Goal: Information Seeking & Learning: Learn about a topic

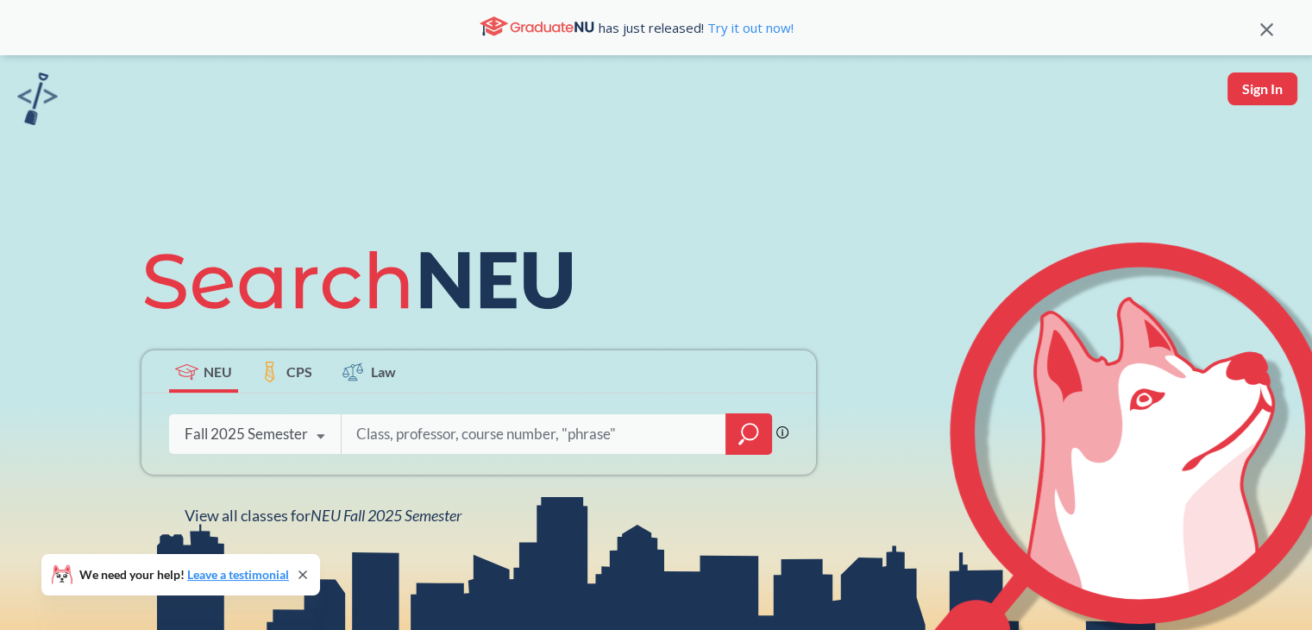
drag, startPoint x: 192, startPoint y: 468, endPoint x: 212, endPoint y: 447, distance: 29.3
click at [192, 467] on div "Phrase search guarantees the exact search appears in the results. Ex. If you wa…" at bounding box center [478, 433] width 675 height 81
click at [229, 438] on div "Fall 2025 Semester" at bounding box center [246, 433] width 123 height 19
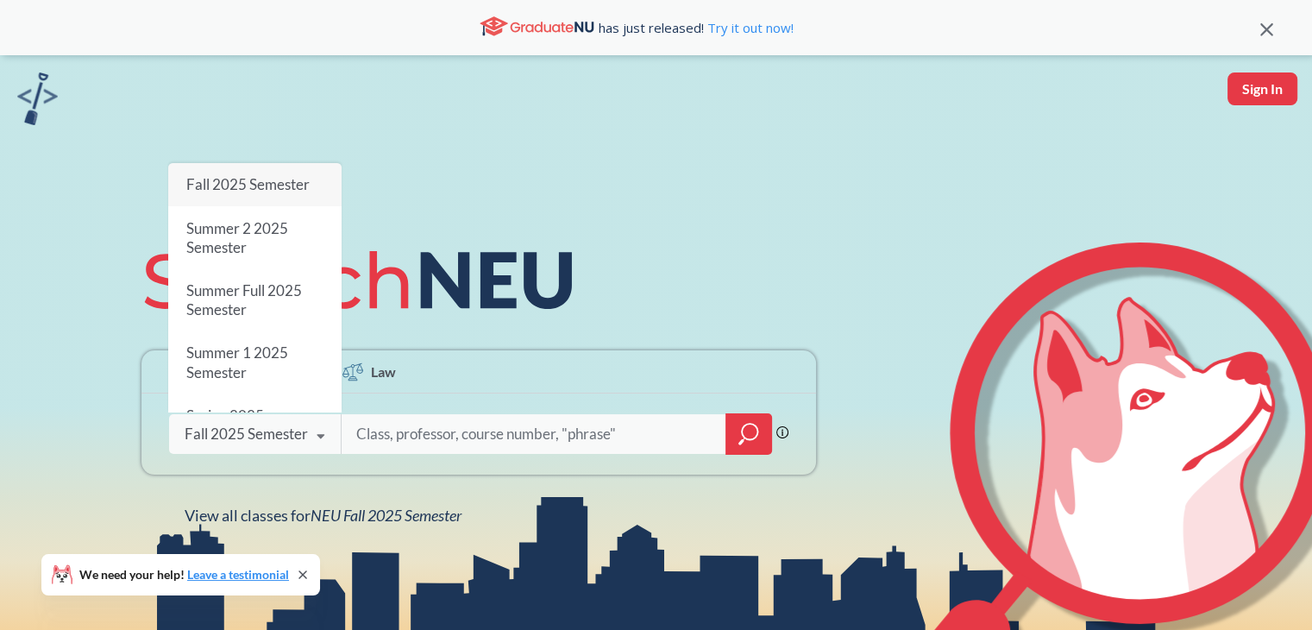
scroll to position [34, 0]
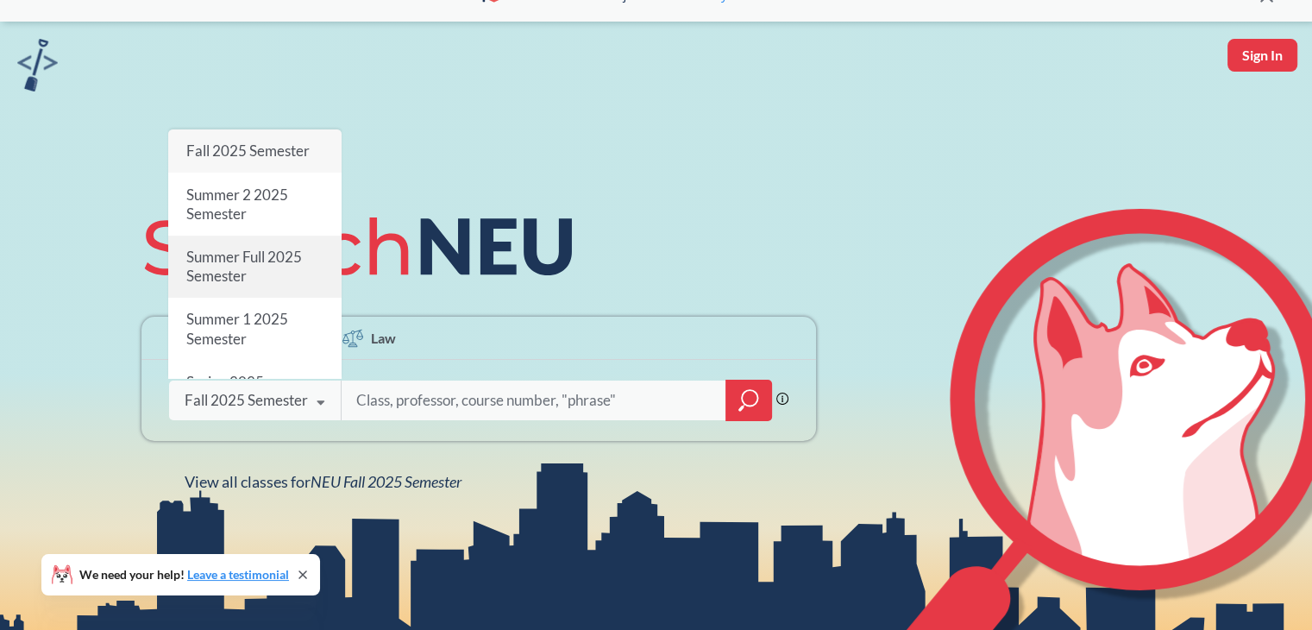
click at [231, 254] on span "Summer Full 2025 Semester" at bounding box center [244, 266] width 116 height 37
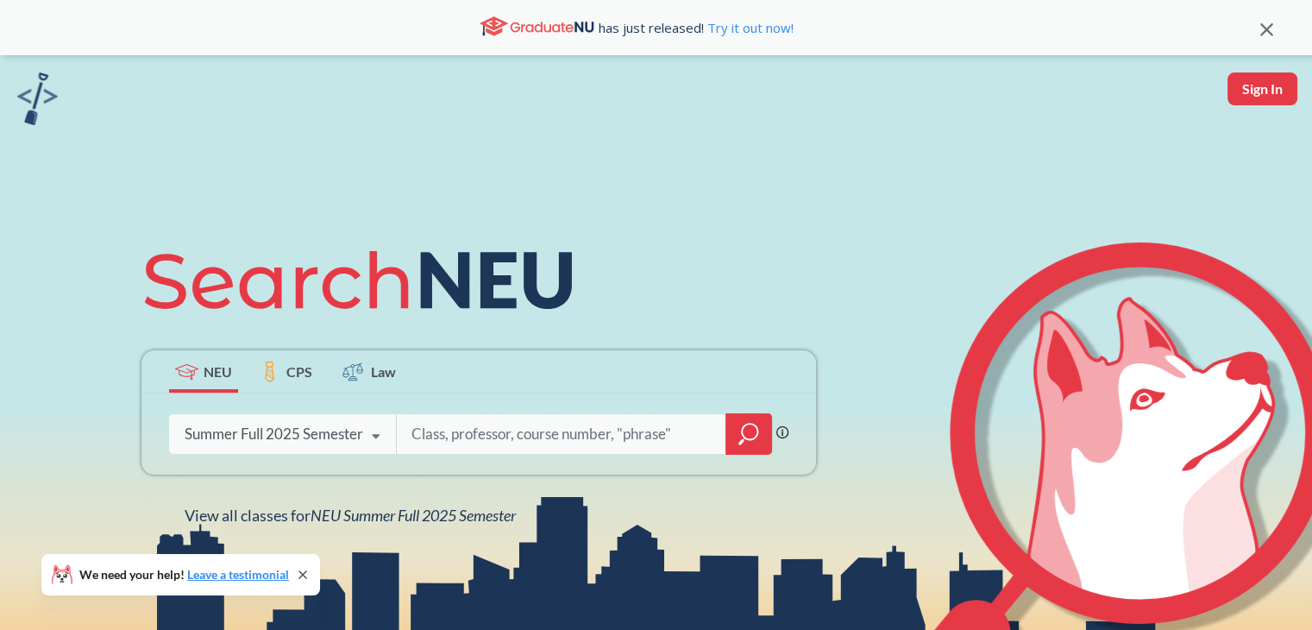
click at [455, 429] on input "search" at bounding box center [562, 434] width 304 height 36
type input "CS 6120"
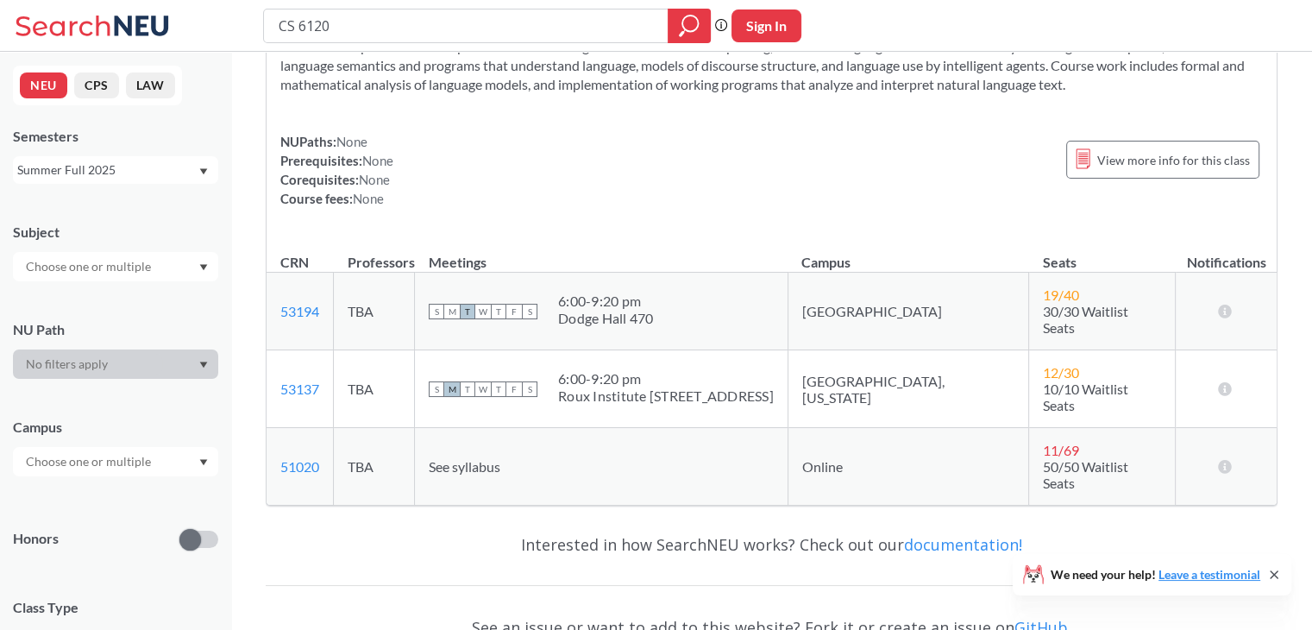
scroll to position [143, 0]
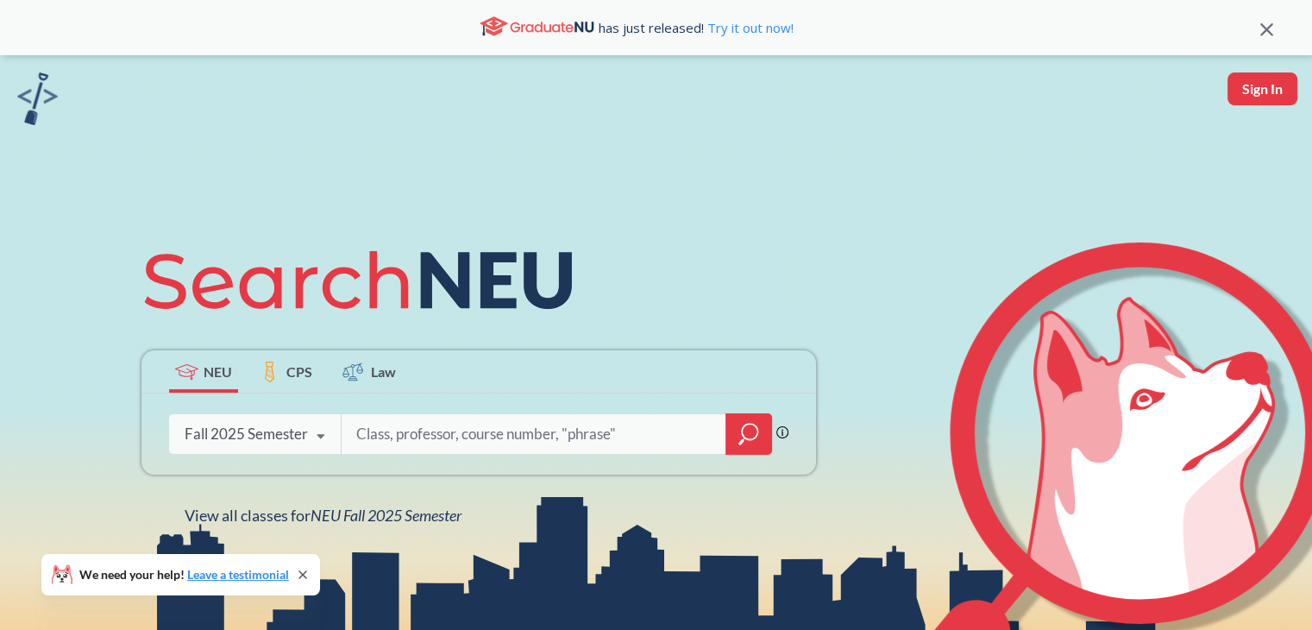
click at [244, 435] on div "Fall 2025 Semester" at bounding box center [246, 433] width 123 height 19
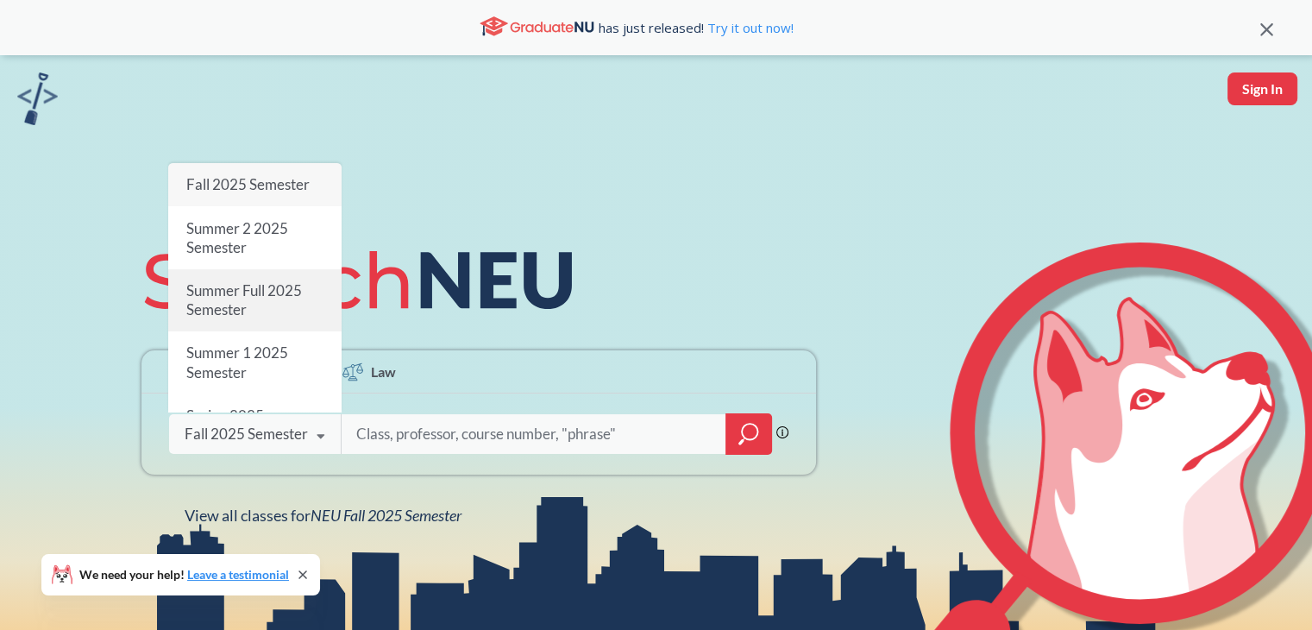
click at [255, 294] on span "Summer Full 2025 Semester" at bounding box center [244, 299] width 116 height 37
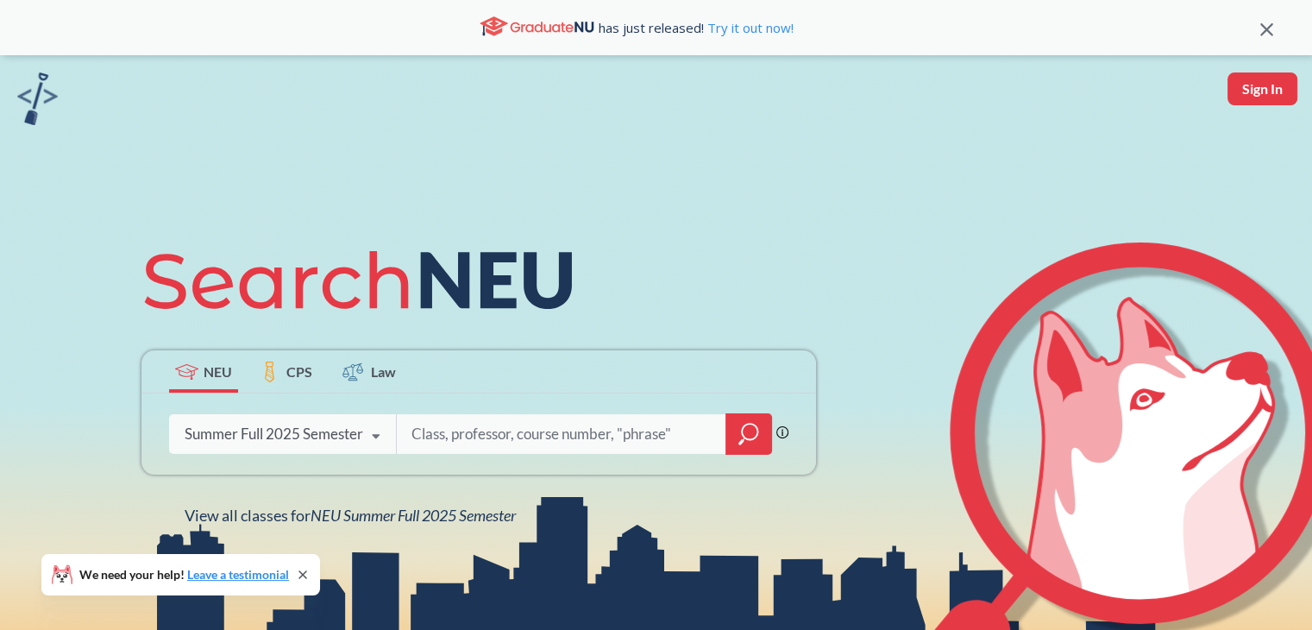
click at [480, 430] on input "search" at bounding box center [562, 434] width 304 height 36
type input "CS 6140"
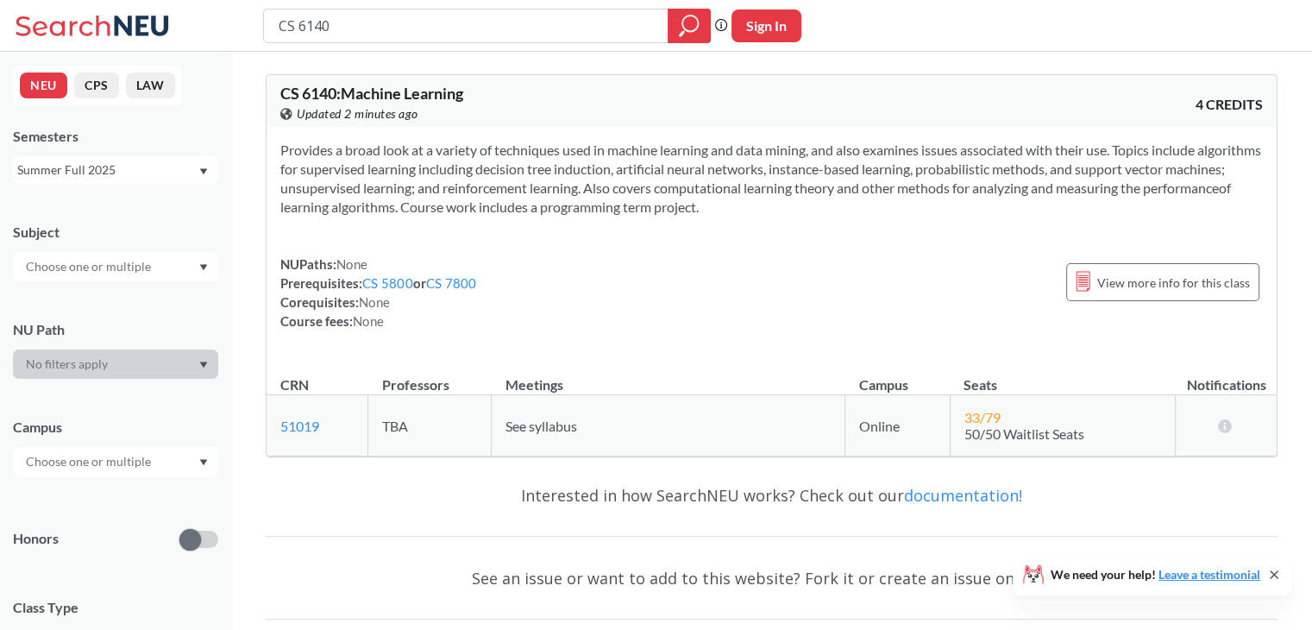
click at [120, 169] on div "Summer Full 2025" at bounding box center [107, 169] width 180 height 19
click at [104, 214] on div "Fall 2025" at bounding box center [119, 207] width 195 height 19
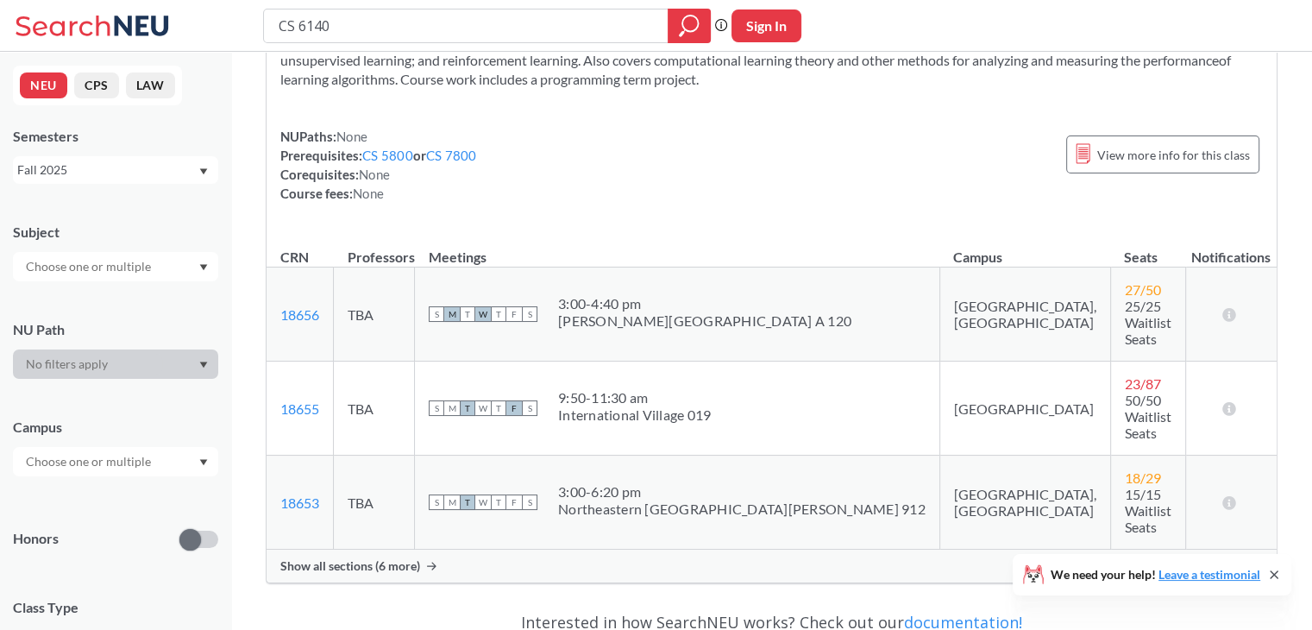
click at [390, 549] on div "Show all sections (6 more)" at bounding box center [772, 565] width 1010 height 33
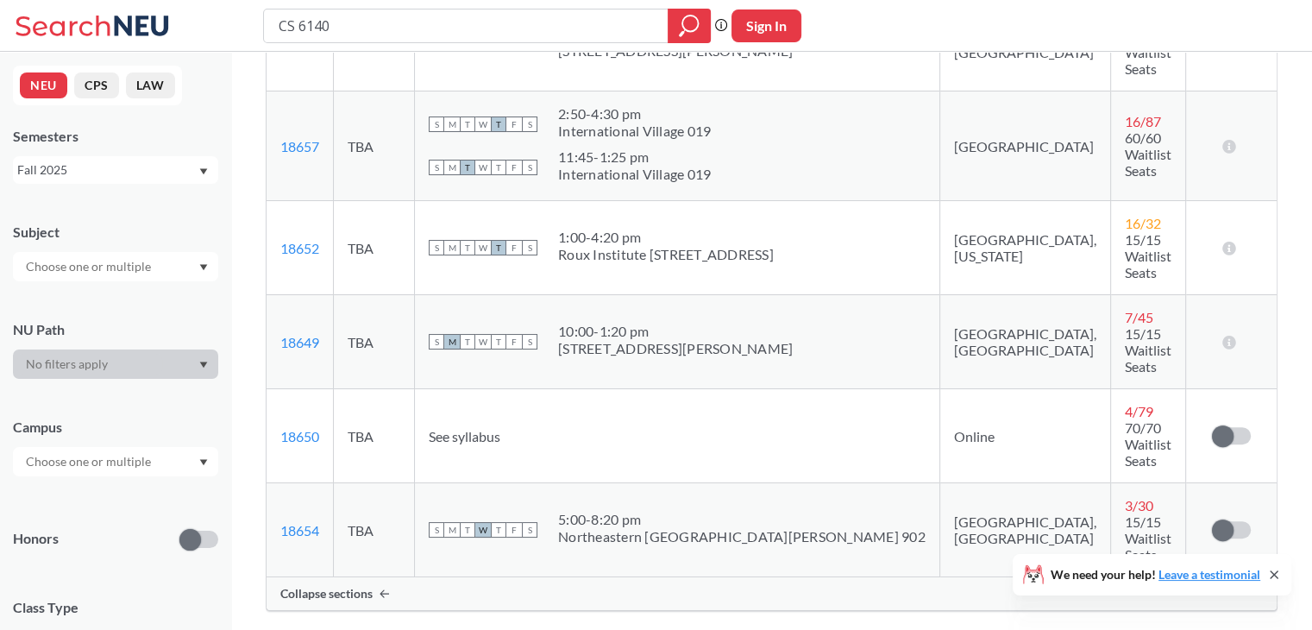
scroll to position [683, 0]
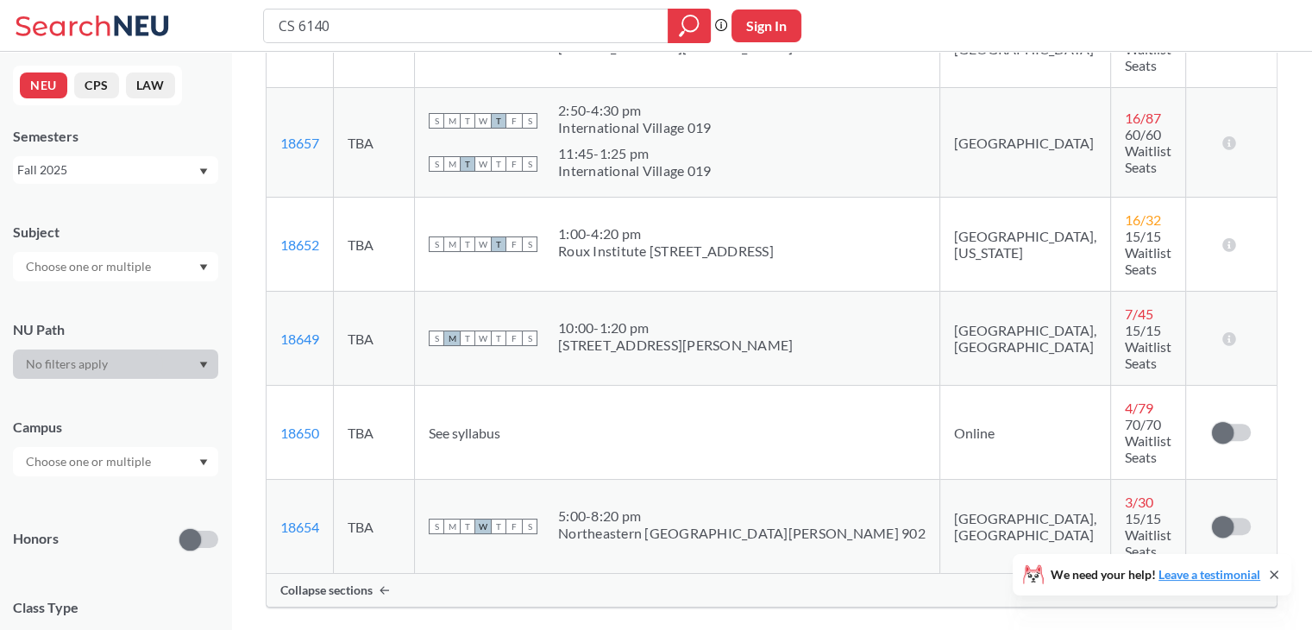
click at [114, 156] on div "Fall 2025" at bounding box center [115, 170] width 205 height 28
click at [95, 213] on div "Summer Full 2024" at bounding box center [115, 191] width 205 height 47
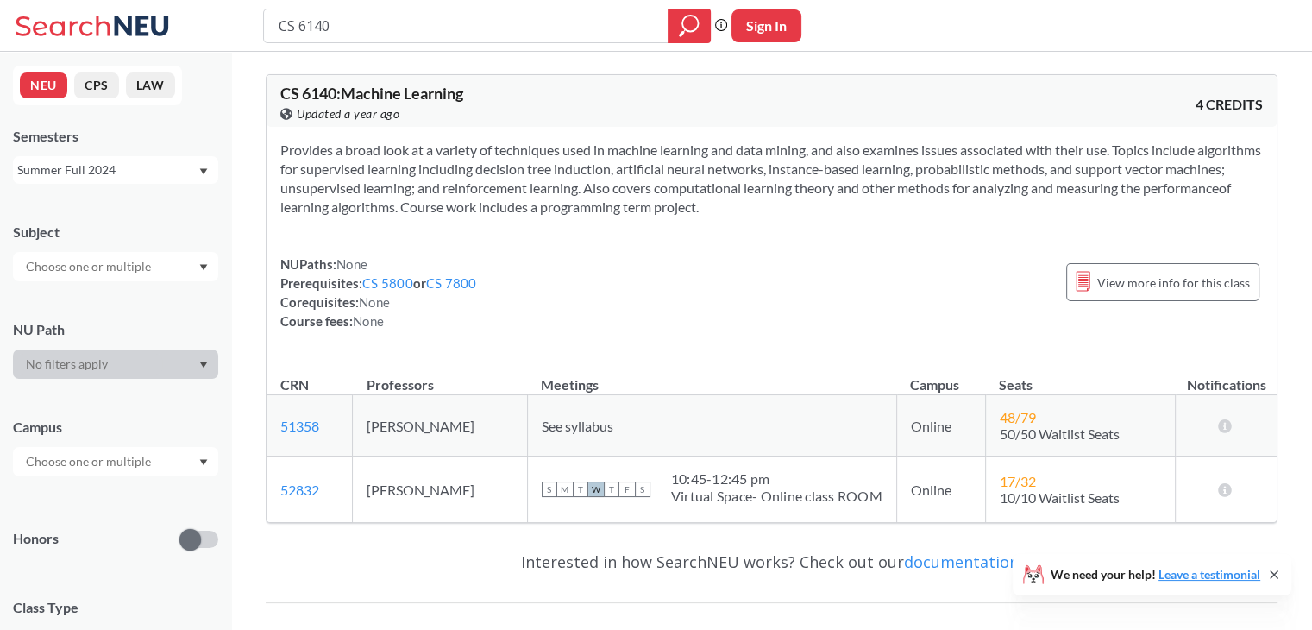
click at [114, 171] on div "Summer Full 2024" at bounding box center [107, 169] width 180 height 19
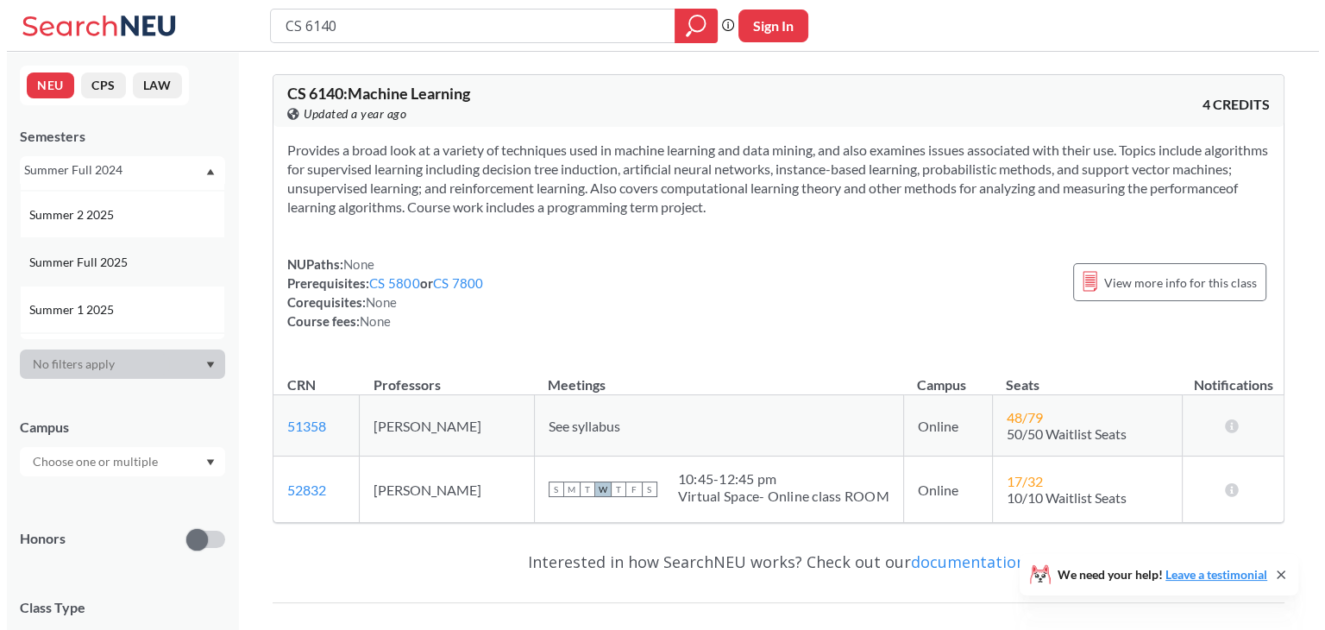
scroll to position [41, 0]
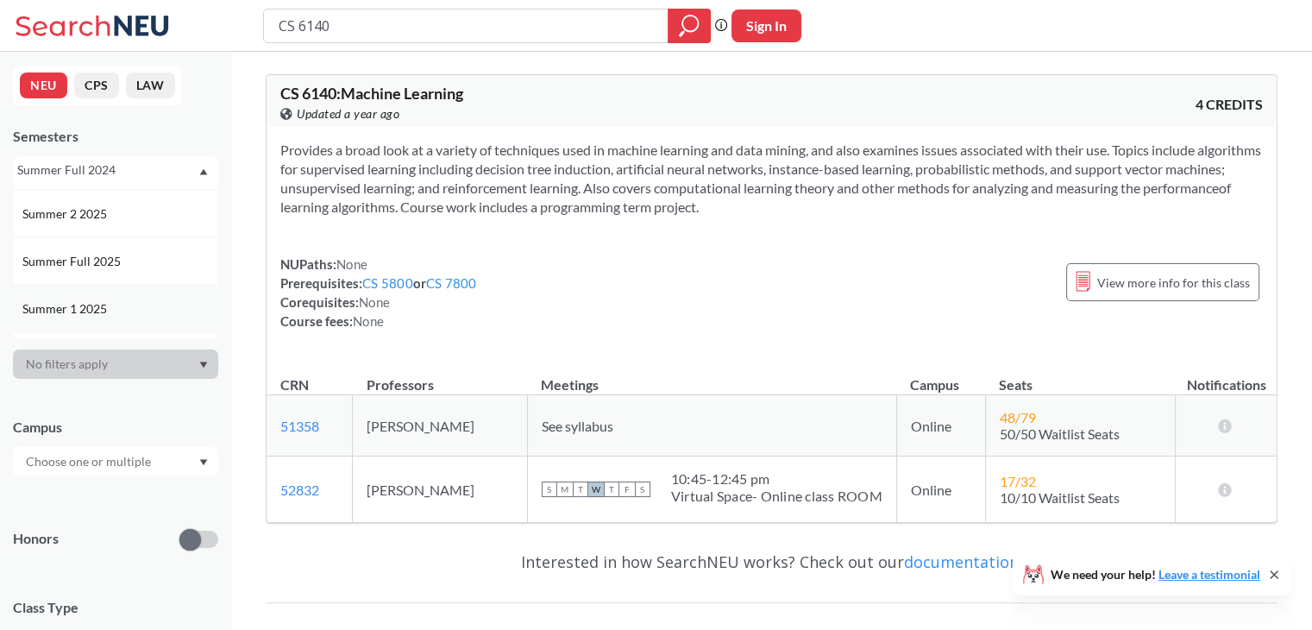
click at [117, 299] on div "Summer 1 2025" at bounding box center [119, 308] width 195 height 19
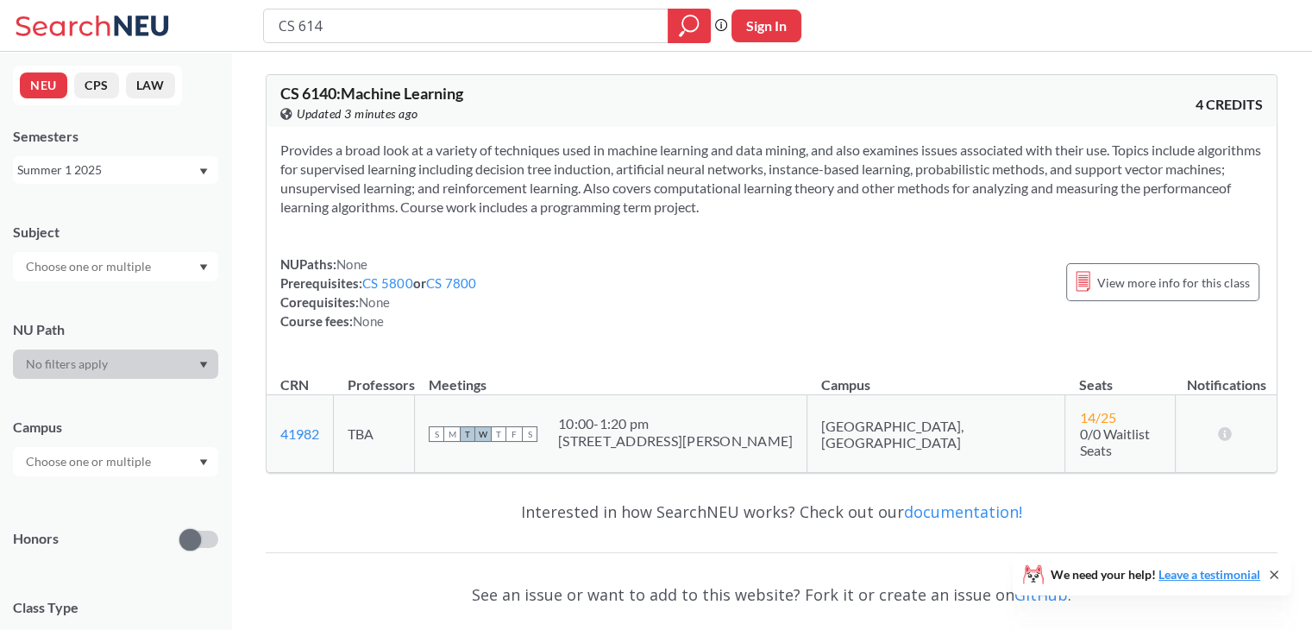
type input "CS 6140"
click at [114, 170] on div "Summer 1 2025" at bounding box center [107, 169] width 180 height 19
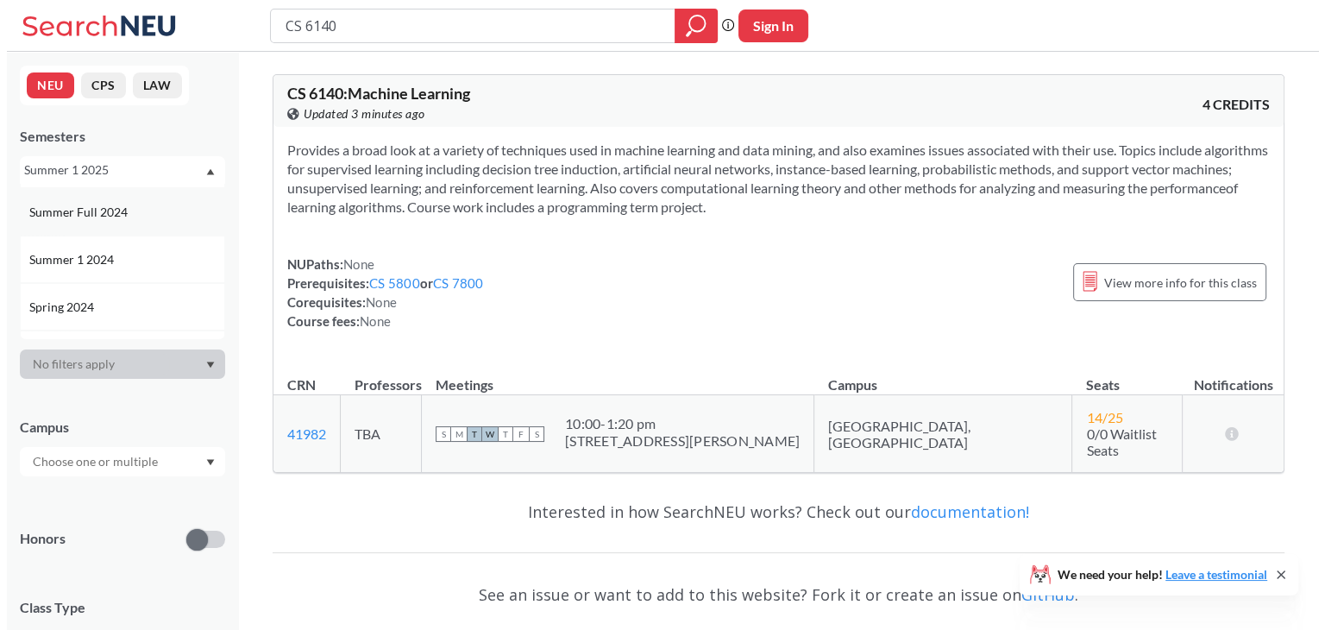
scroll to position [328, 0]
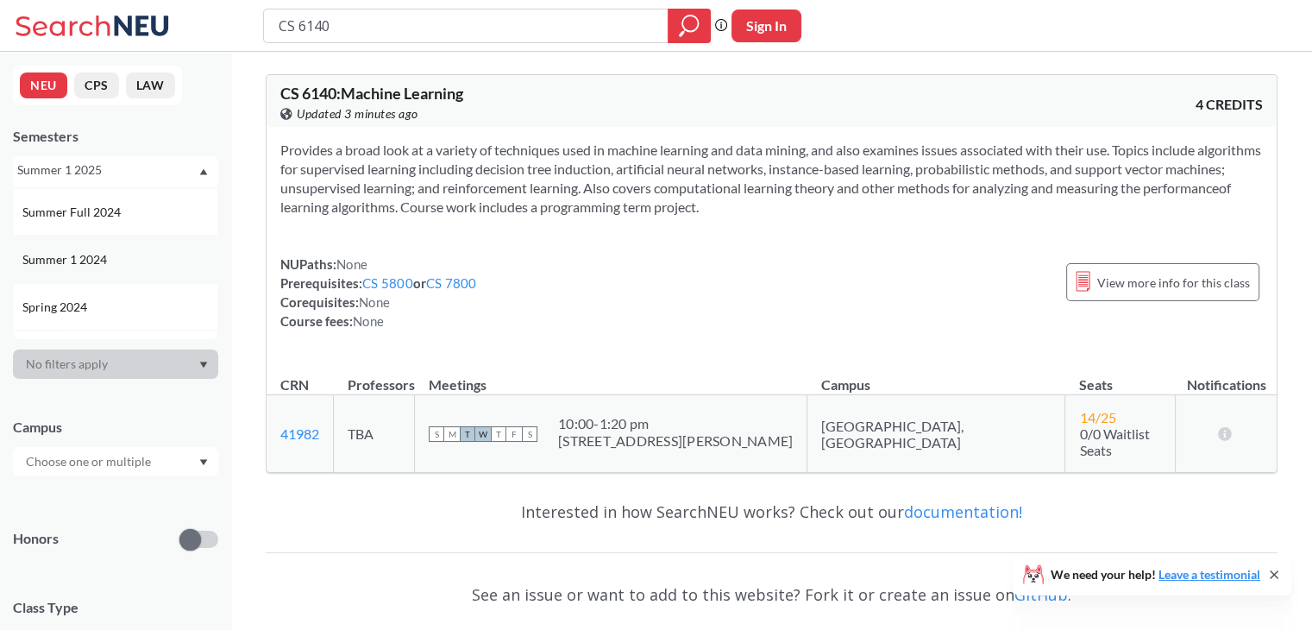
click at [110, 260] on div "Summer 1 2024" at bounding box center [119, 259] width 195 height 19
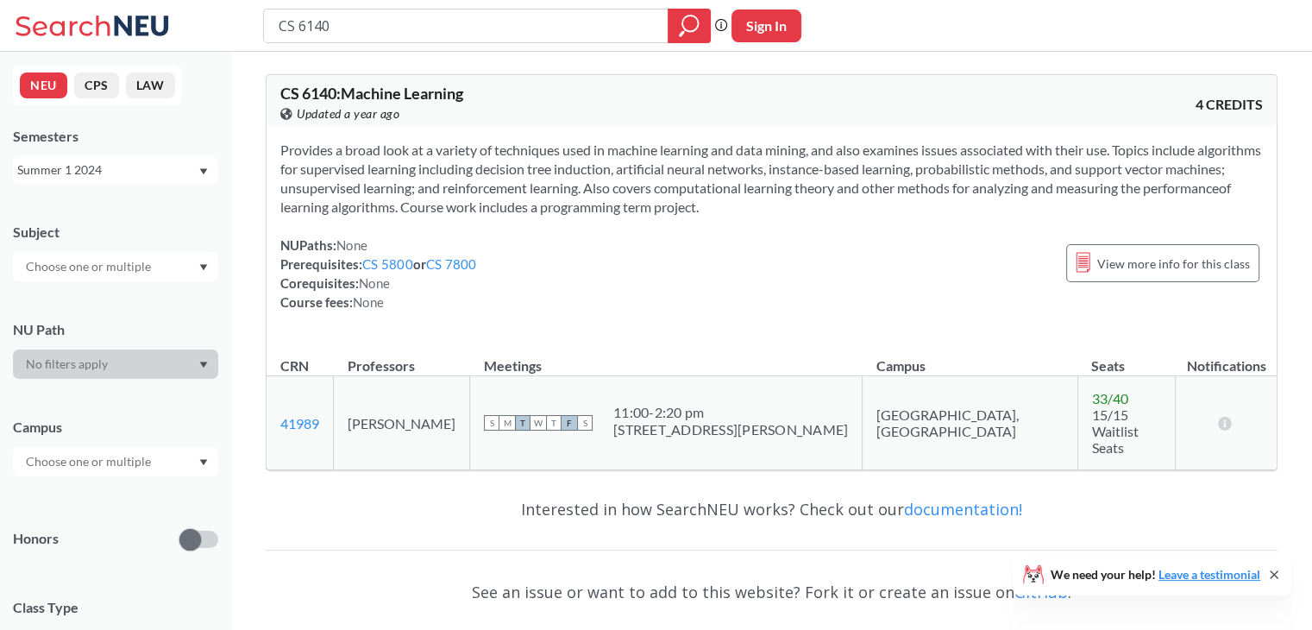
click at [115, 176] on div "Summer 1 2024" at bounding box center [107, 169] width 180 height 19
click at [130, 303] on div "Summer 1 2025" at bounding box center [119, 312] width 195 height 19
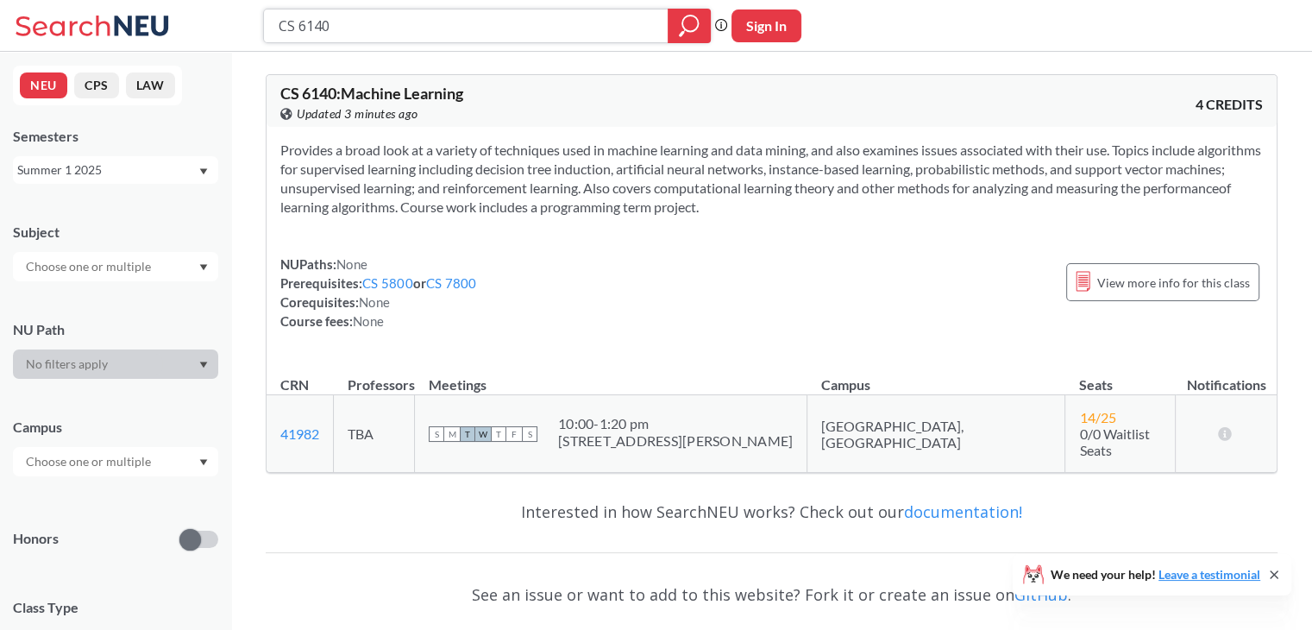
click at [398, 22] on input "CS 6140" at bounding box center [466, 25] width 379 height 29
type input "CS"
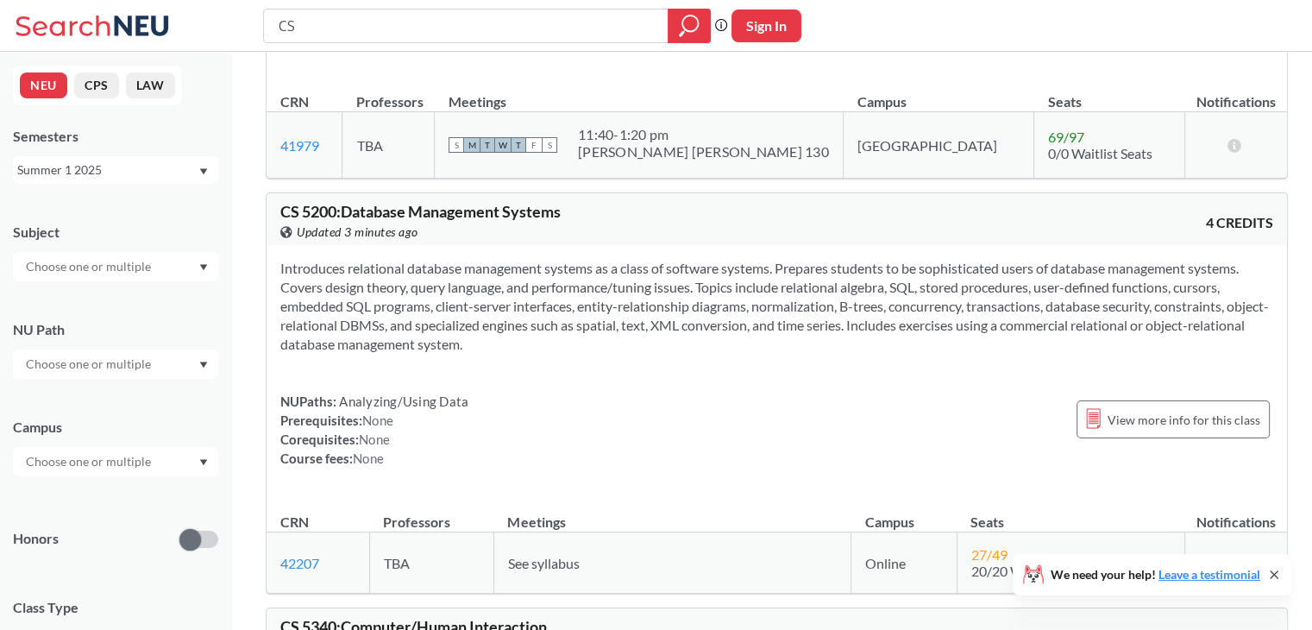
scroll to position [7796, 0]
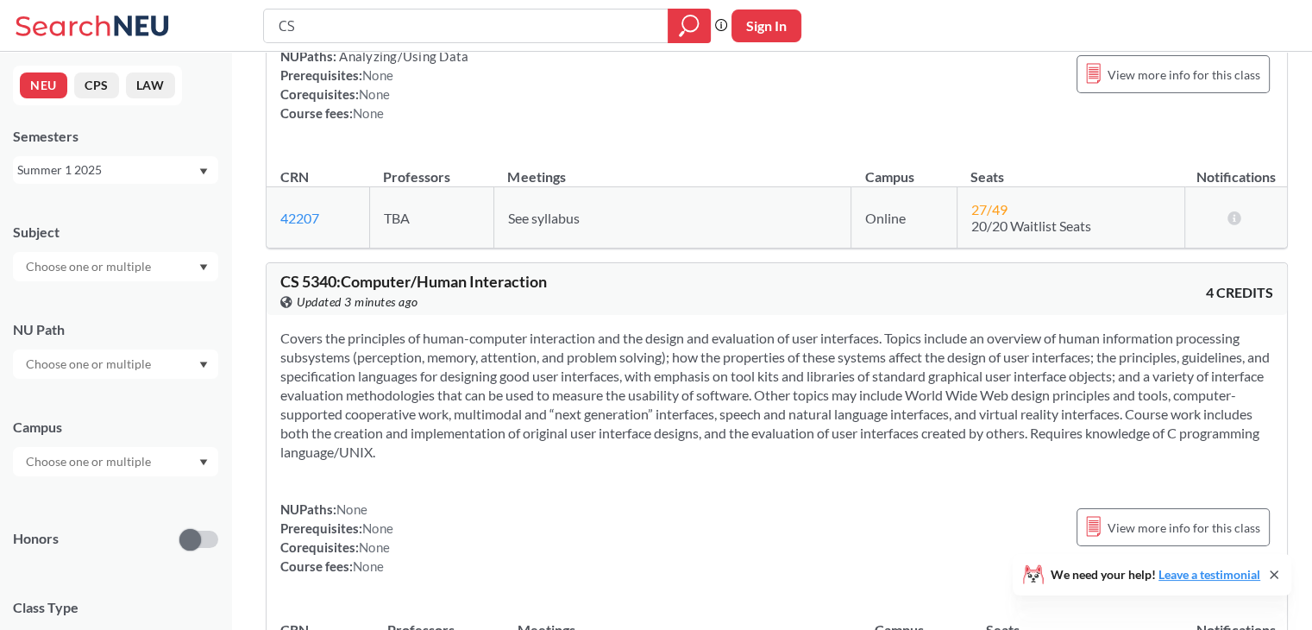
click at [493, 28] on input "CS" at bounding box center [466, 25] width 379 height 29
type input "DS"
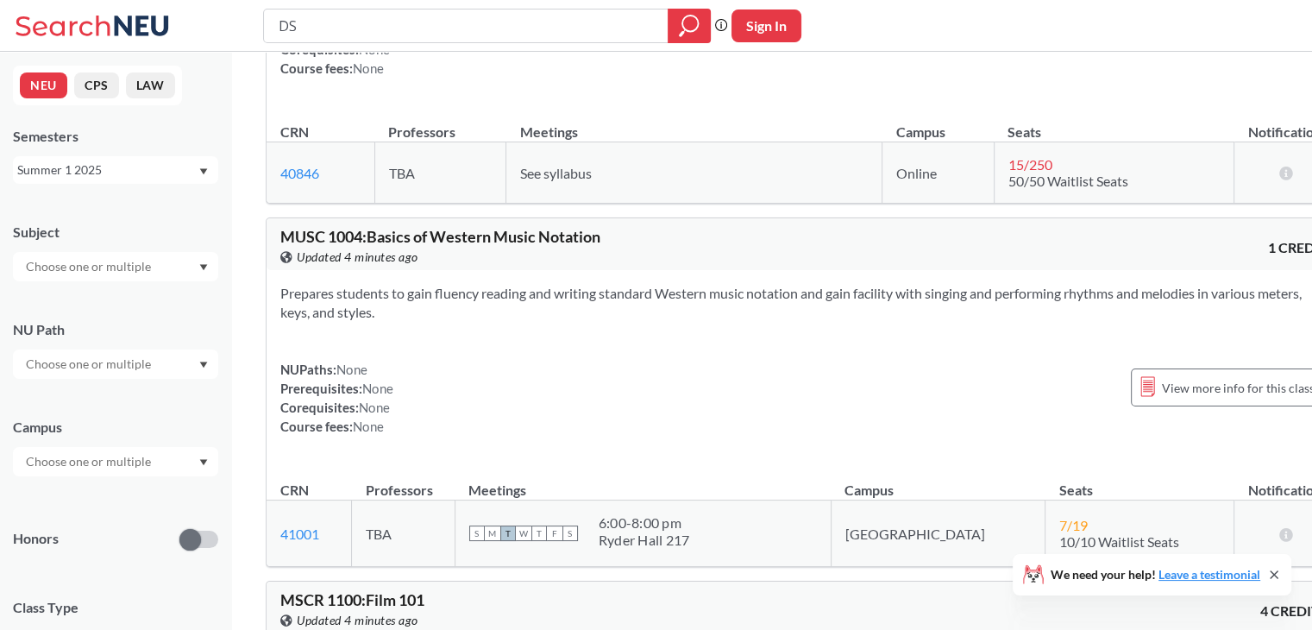
scroll to position [3105, 0]
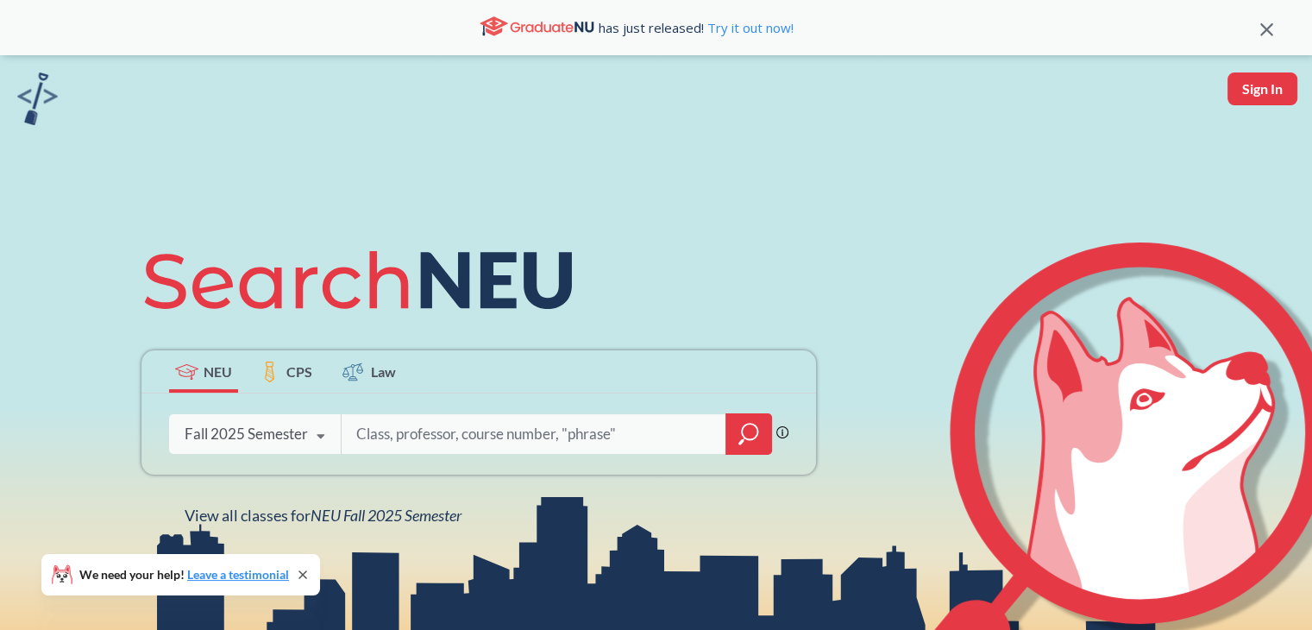
click at [281, 438] on div "Fall 2025 Semester" at bounding box center [246, 433] width 123 height 19
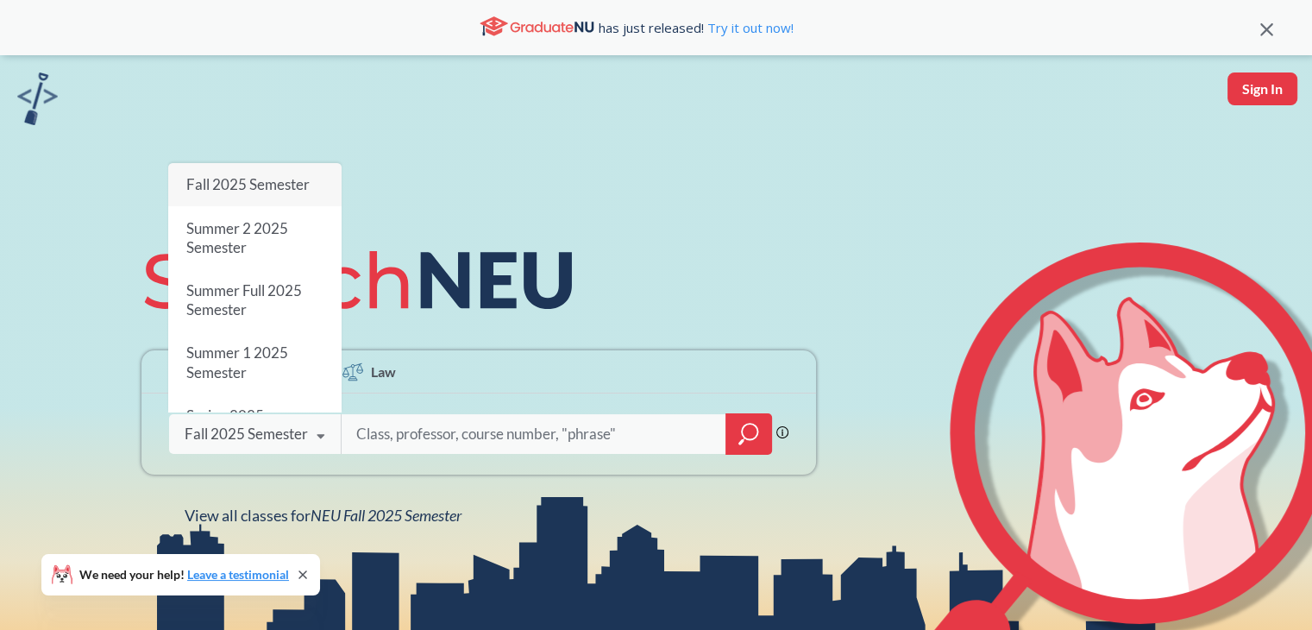
click at [404, 418] on input "search" at bounding box center [534, 434] width 359 height 36
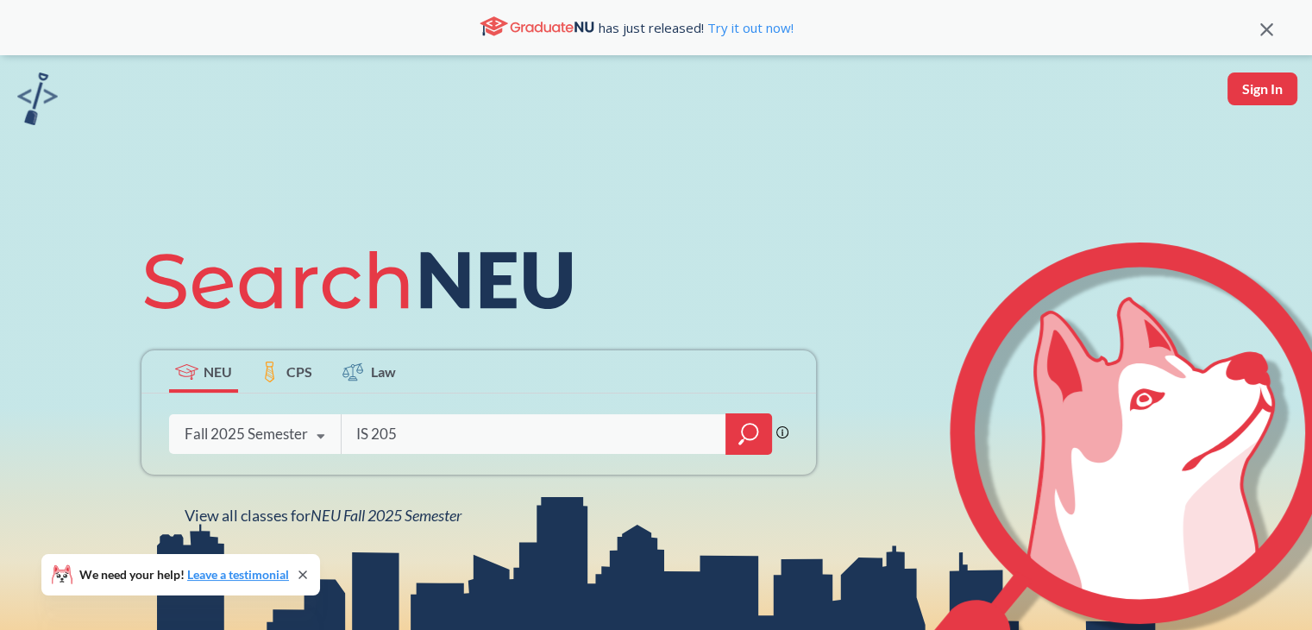
type input "IS 2050"
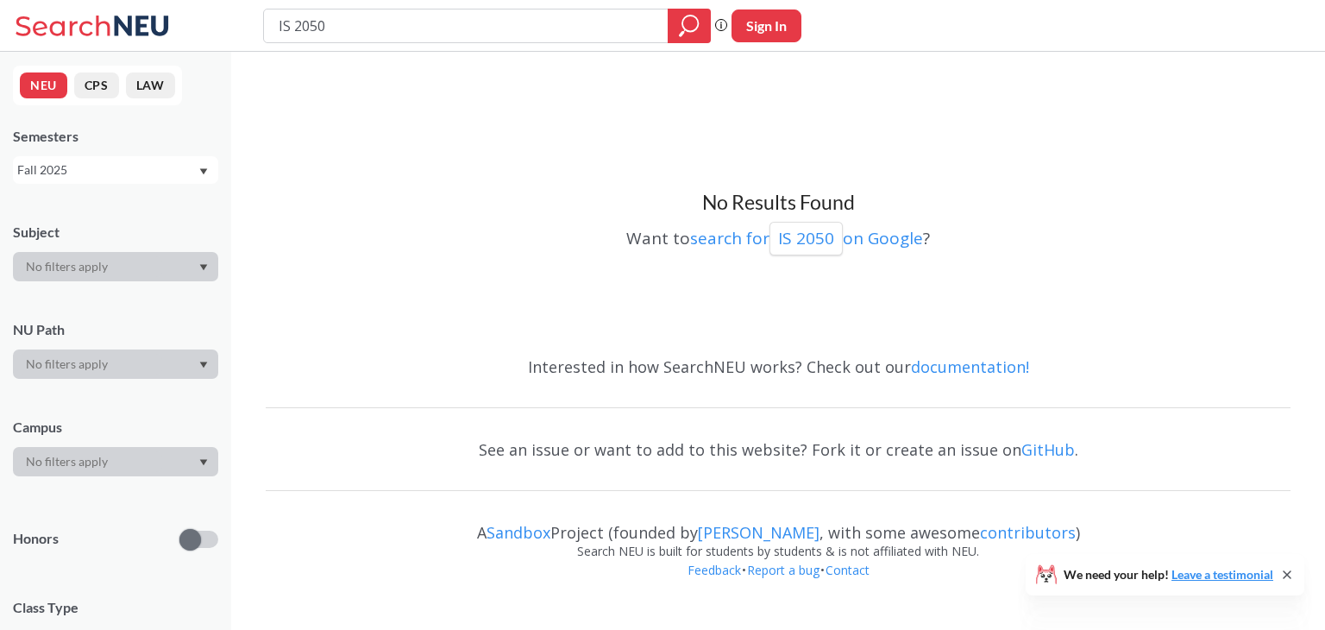
click at [100, 170] on div "Fall 2025" at bounding box center [107, 169] width 180 height 19
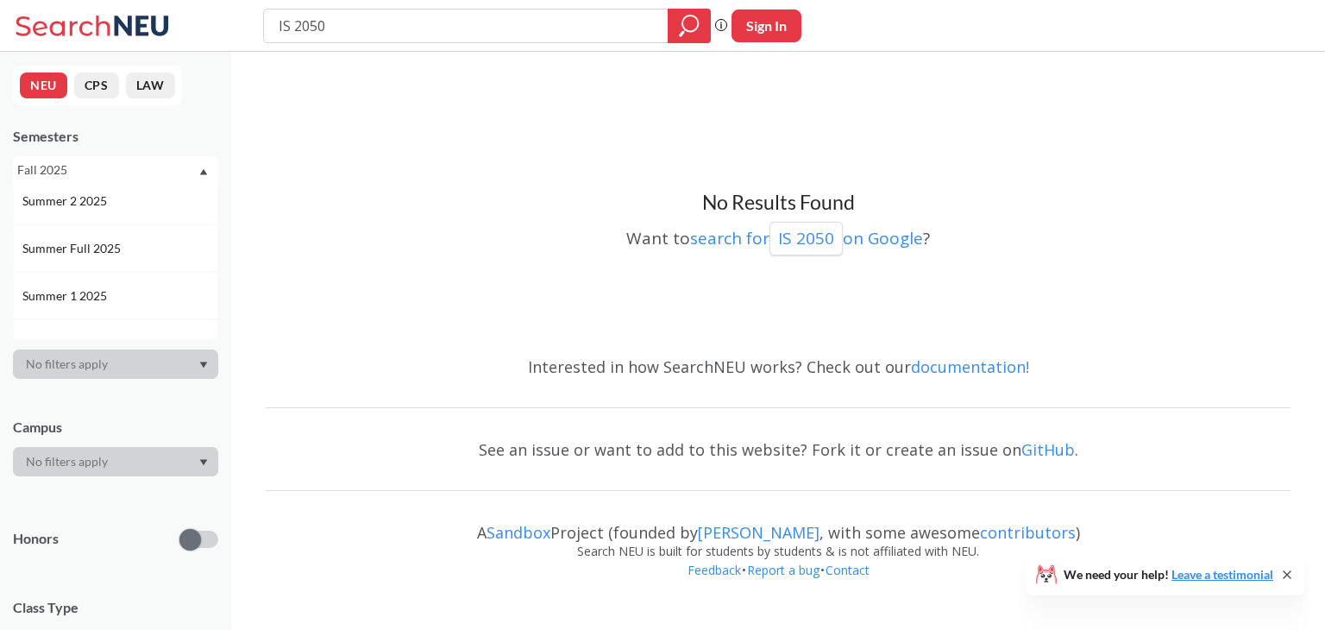
click at [102, 277] on div "Summer 1 2025" at bounding box center [115, 295] width 205 height 47
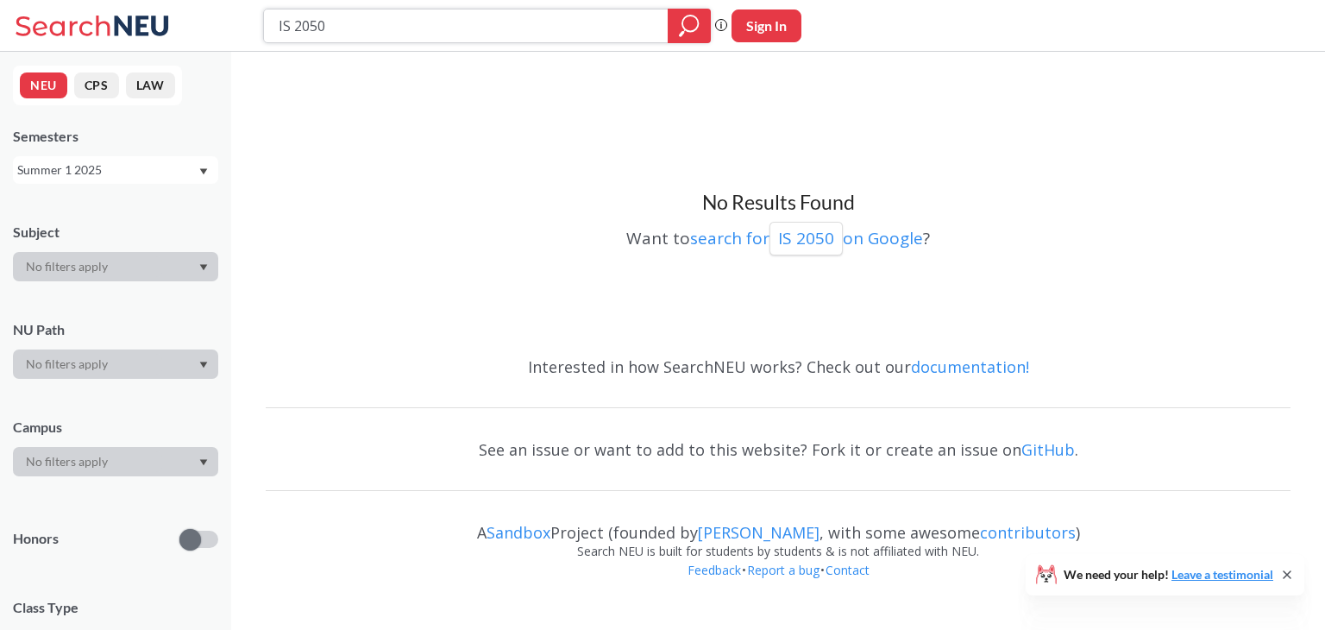
click at [406, 19] on input "IS 2050" at bounding box center [466, 25] width 379 height 29
type input "CY 2550"
